Goal: Task Accomplishment & Management: Use online tool/utility

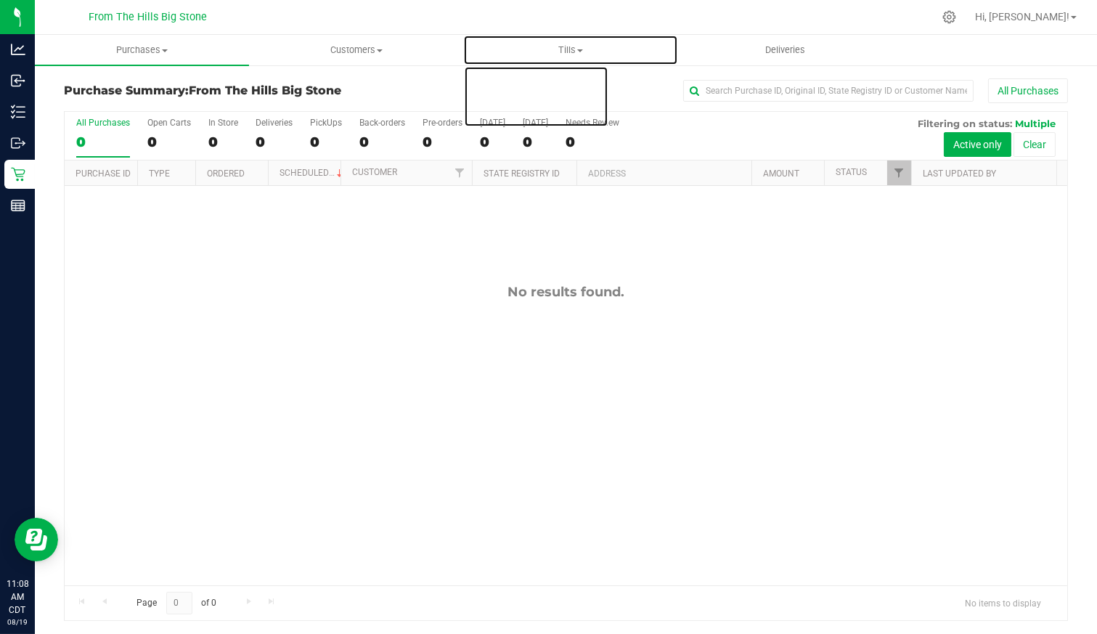
click at [583, 50] on span at bounding box center [580, 50] width 6 height 3
click at [545, 89] on span "Manage tills" at bounding box center [512, 87] width 98 height 12
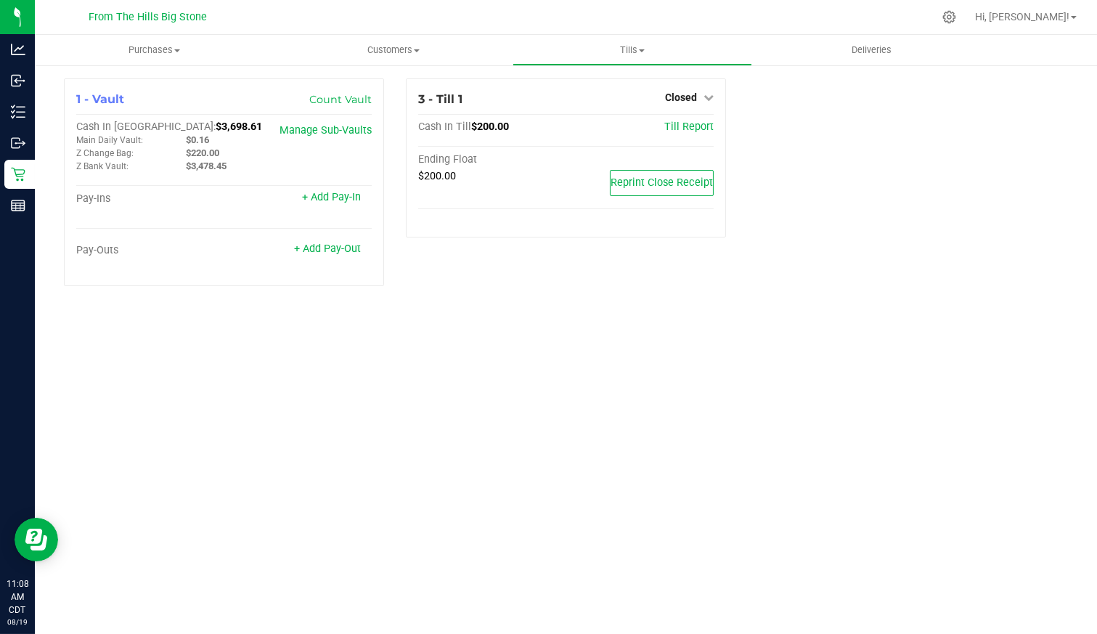
click at [691, 92] on span "Closed" at bounding box center [681, 98] width 32 height 12
click at [677, 124] on link "Open Till" at bounding box center [681, 128] width 38 height 12
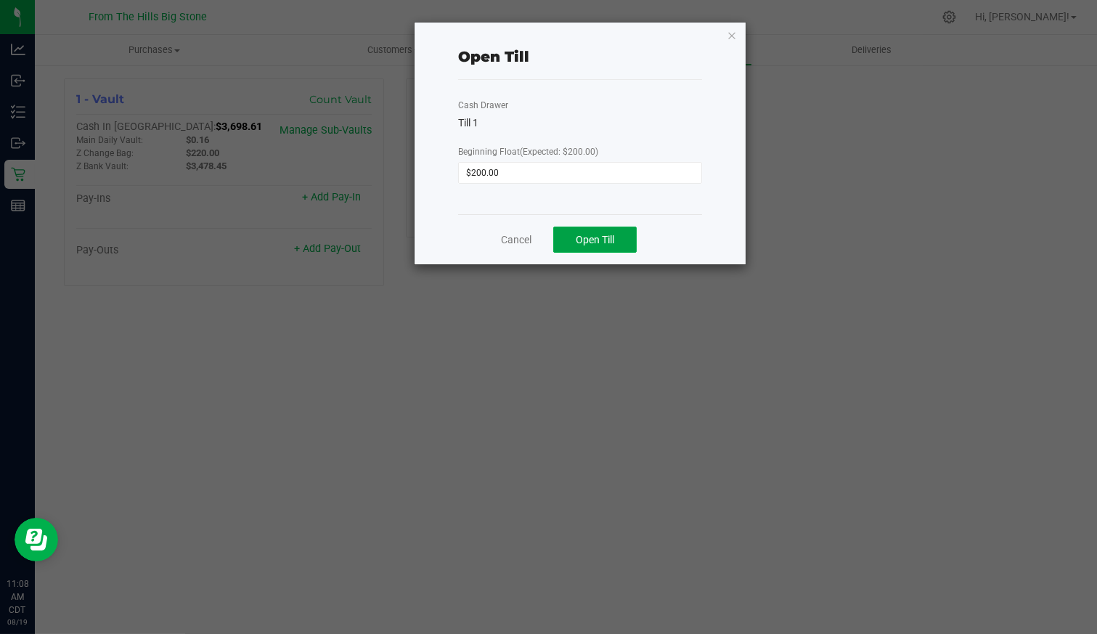
click at [595, 234] on span "Open Till" at bounding box center [595, 240] width 38 height 12
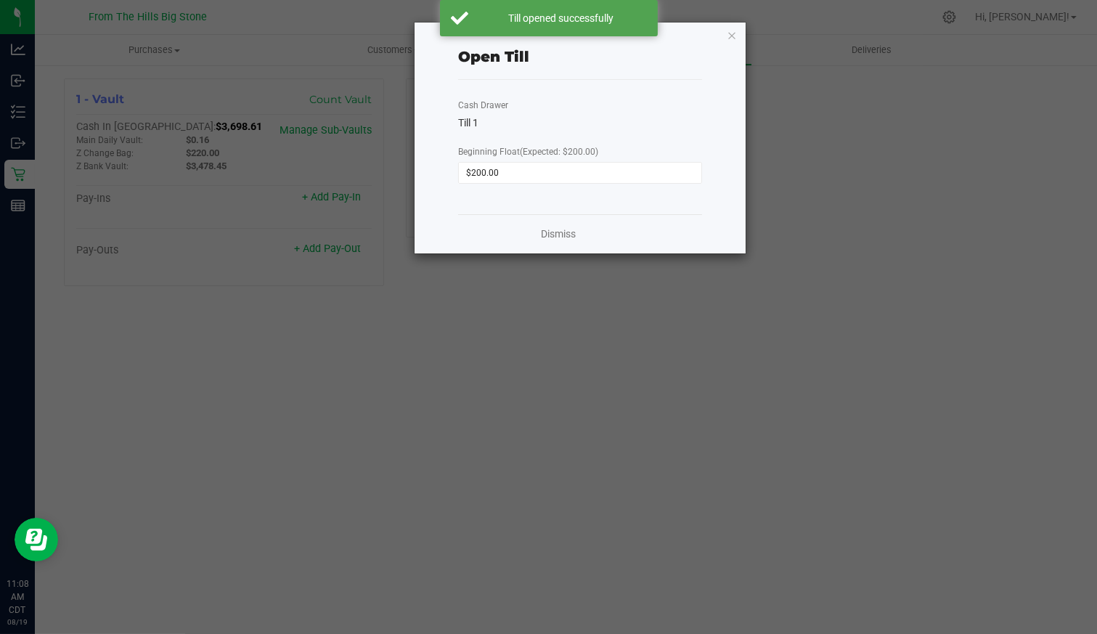
click at [736, 35] on icon "button" at bounding box center [732, 34] width 10 height 17
